Goal: Transaction & Acquisition: Purchase product/service

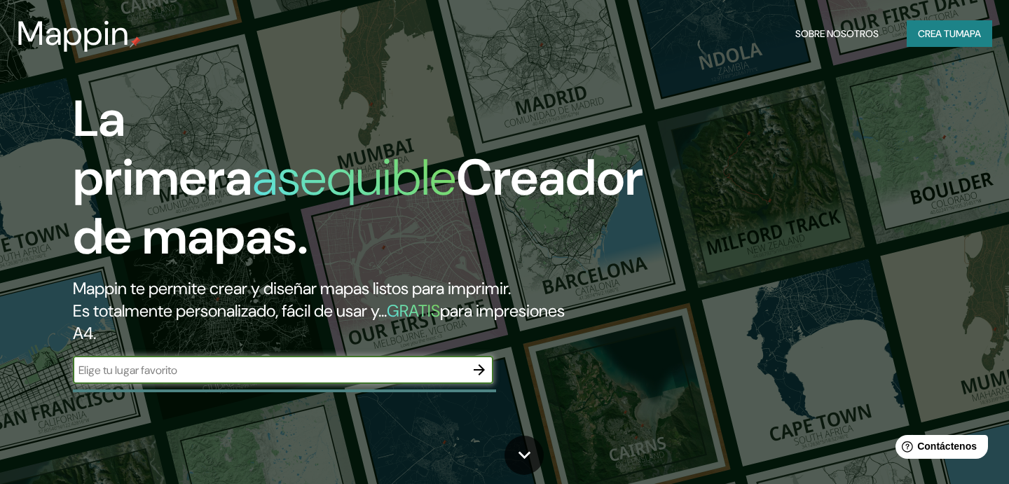
scroll to position [33, 0]
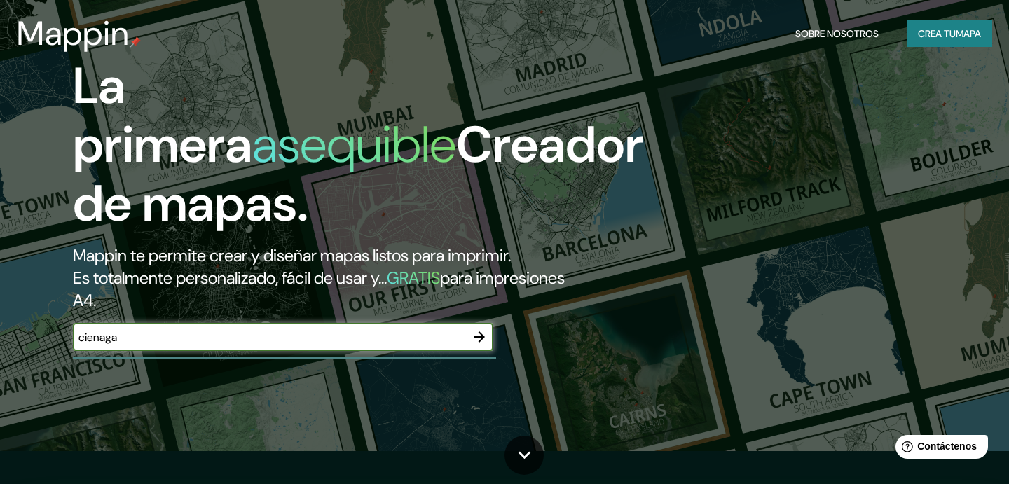
type input "cienaga"
click at [480, 338] on icon "button" at bounding box center [479, 337] width 17 height 17
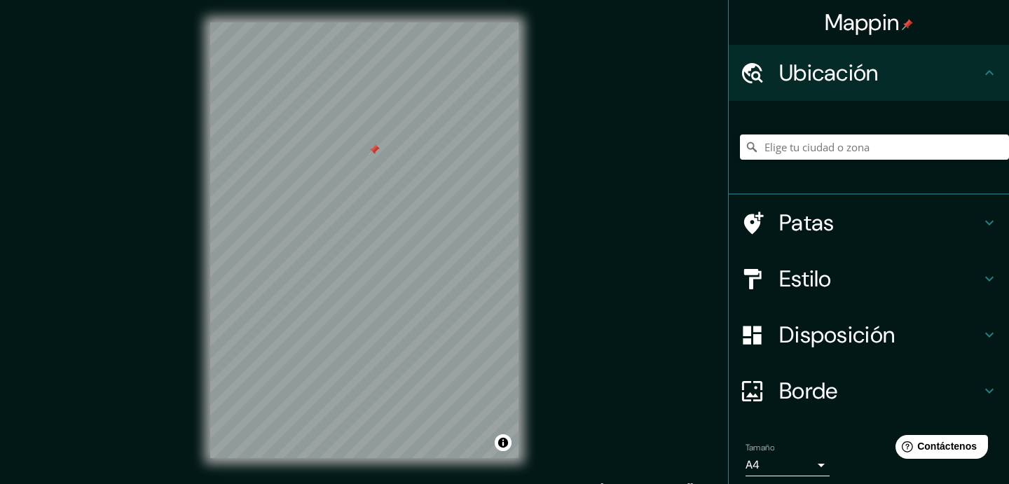
click at [981, 279] on icon at bounding box center [989, 279] width 17 height 17
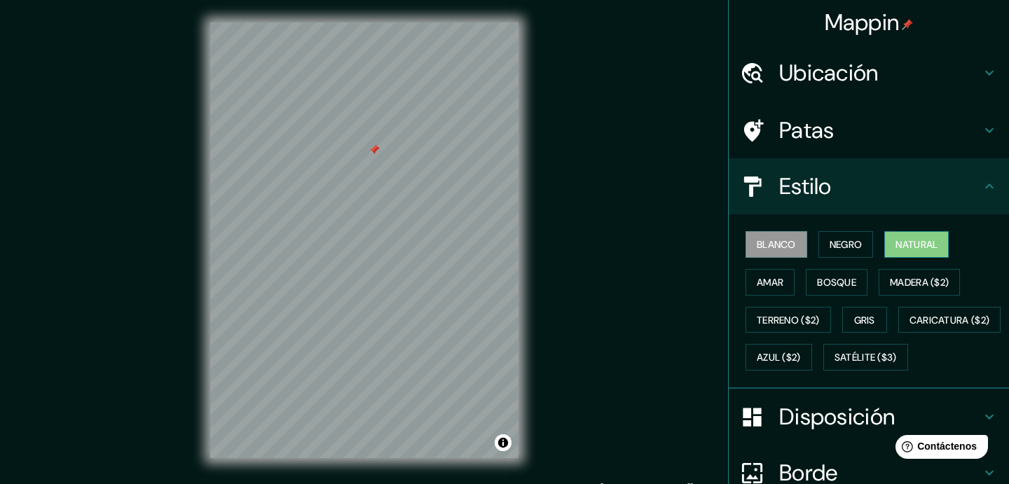
click at [922, 240] on font "Natural" at bounding box center [917, 244] width 42 height 13
click at [786, 280] on button "Amar" at bounding box center [770, 282] width 49 height 27
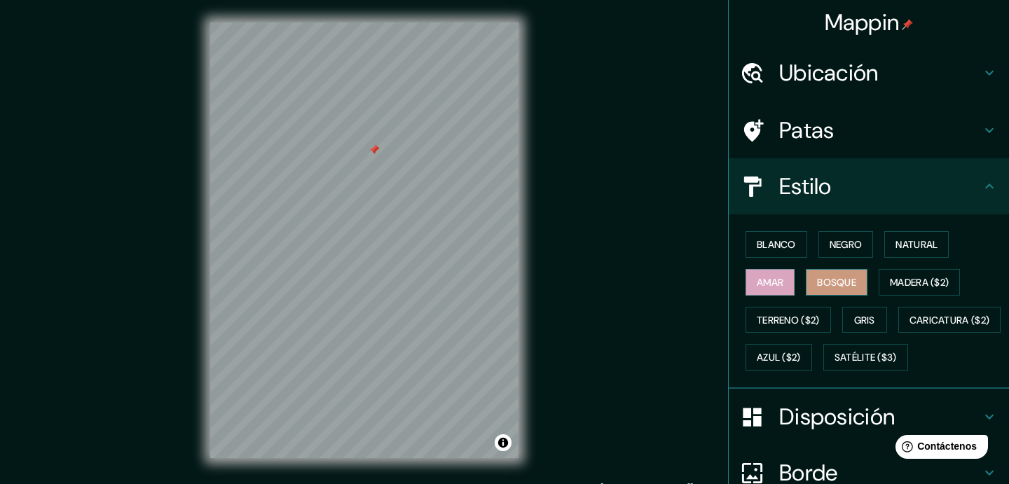
click at [814, 273] on button "Bosque" at bounding box center [837, 282] width 62 height 27
click at [770, 249] on font "Blanco" at bounding box center [776, 244] width 39 height 13
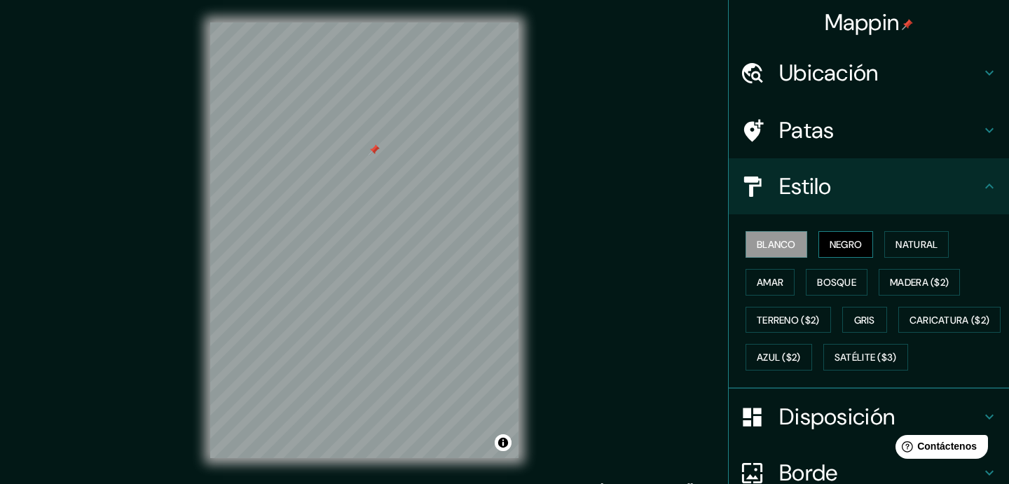
click at [835, 247] on font "Negro" at bounding box center [846, 244] width 33 height 13
click at [778, 246] on font "Blanco" at bounding box center [776, 244] width 39 height 13
drag, startPoint x: 377, startPoint y: 152, endPoint x: 374, endPoint y: 177, distance: 25.5
click at [374, 177] on div at bounding box center [371, 174] width 11 height 11
